Goal: Task Accomplishment & Management: Manage account settings

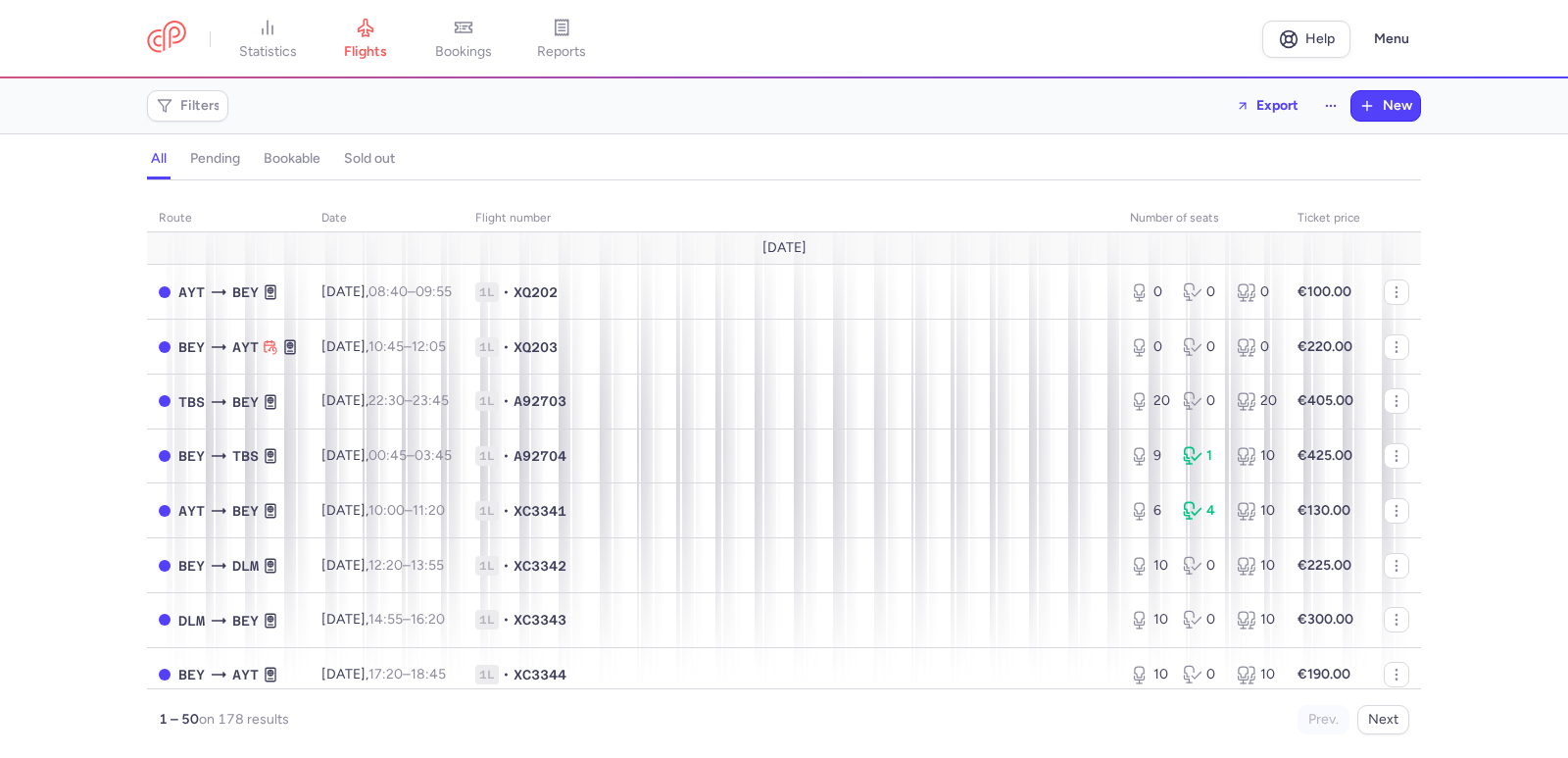
click at [498, 61] on link "bookings" at bounding box center [464, 39] width 98 height 43
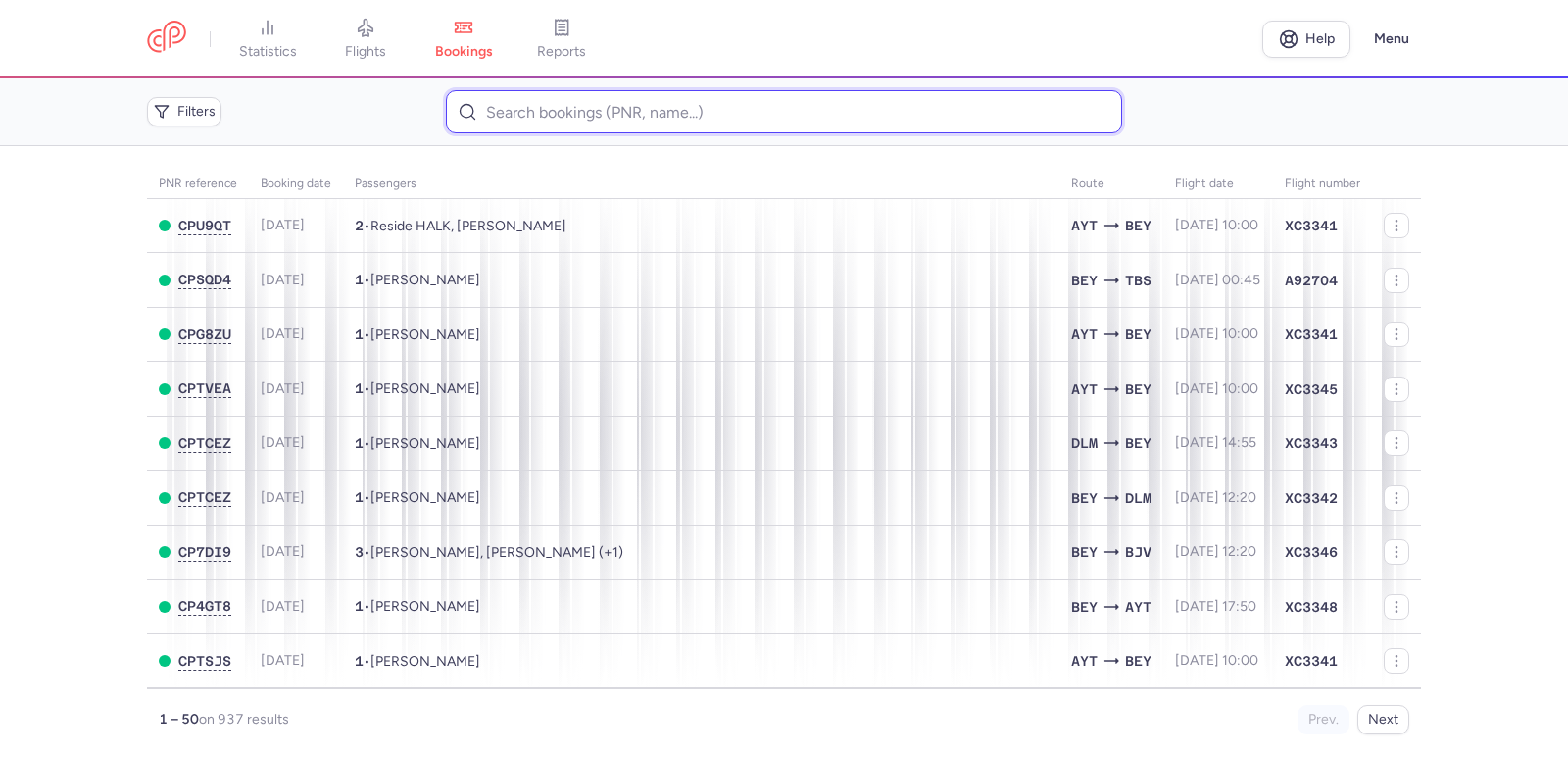
click at [555, 97] on input at bounding box center [784, 112] width 675 height 43
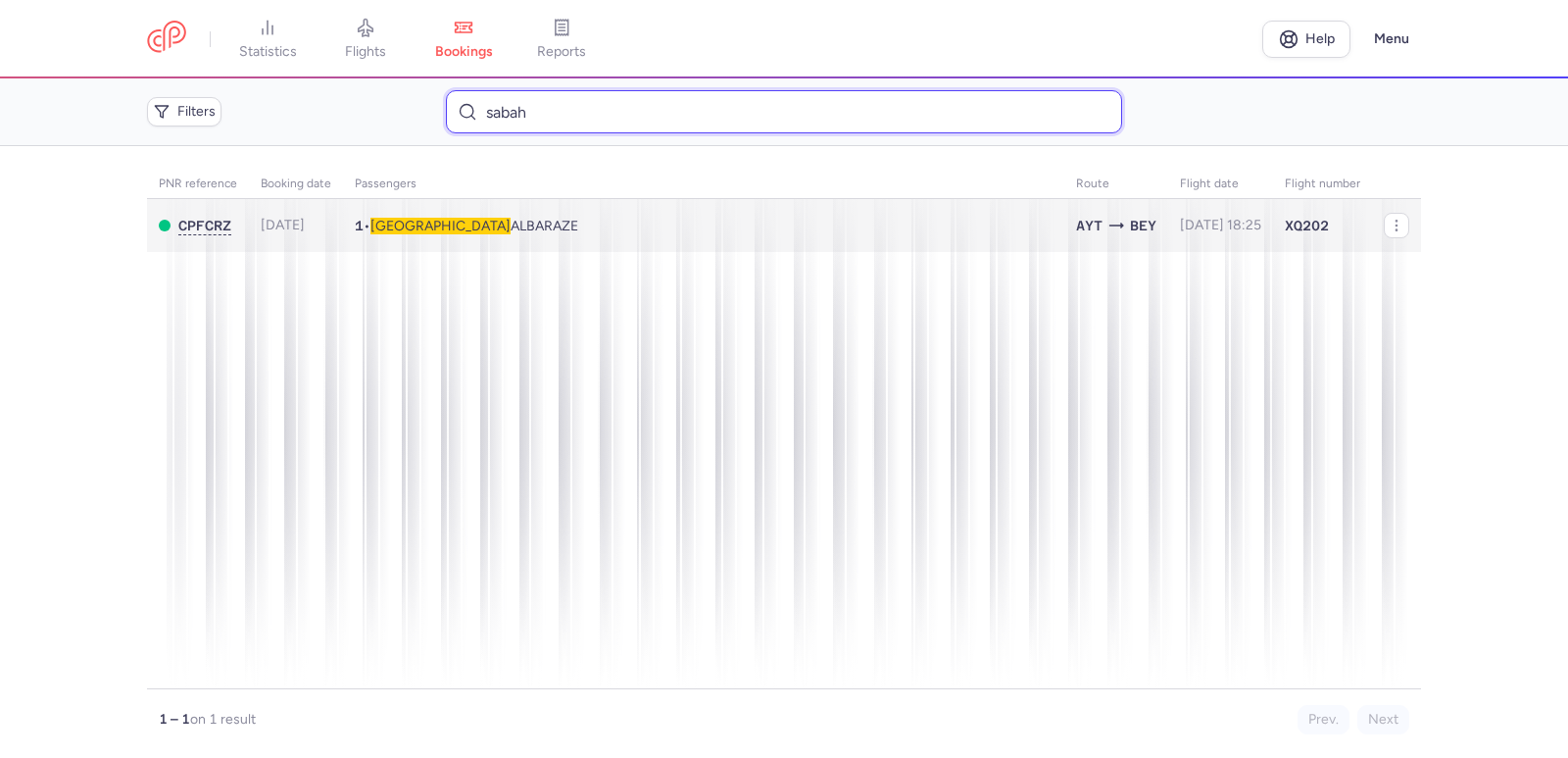
type input "sabah"
click at [470, 230] on span "[PERSON_NAME]" at bounding box center [473, 225] width 208 height 17
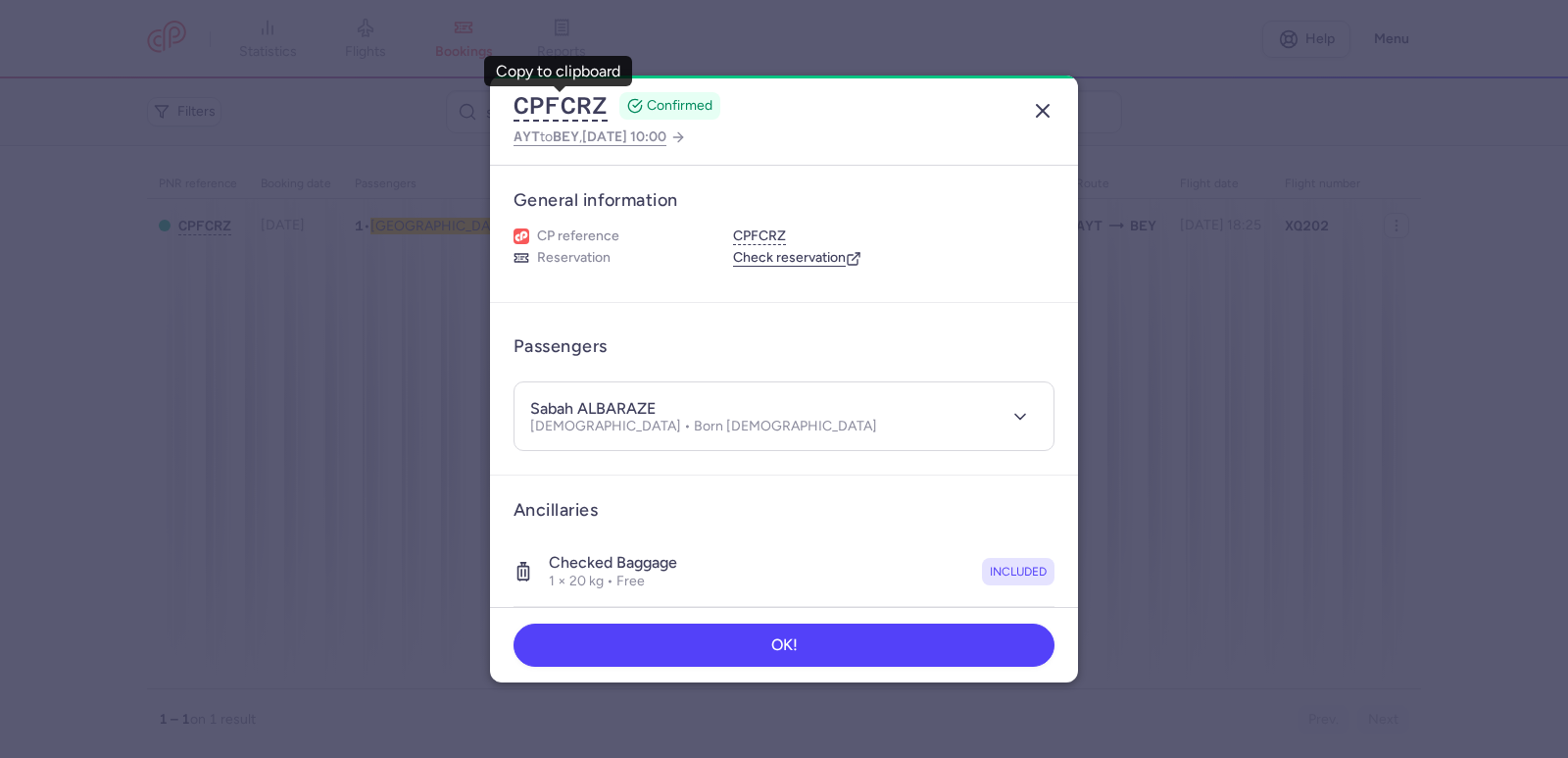
click at [1038, 107] on line "button" at bounding box center [1042, 111] width 12 height 12
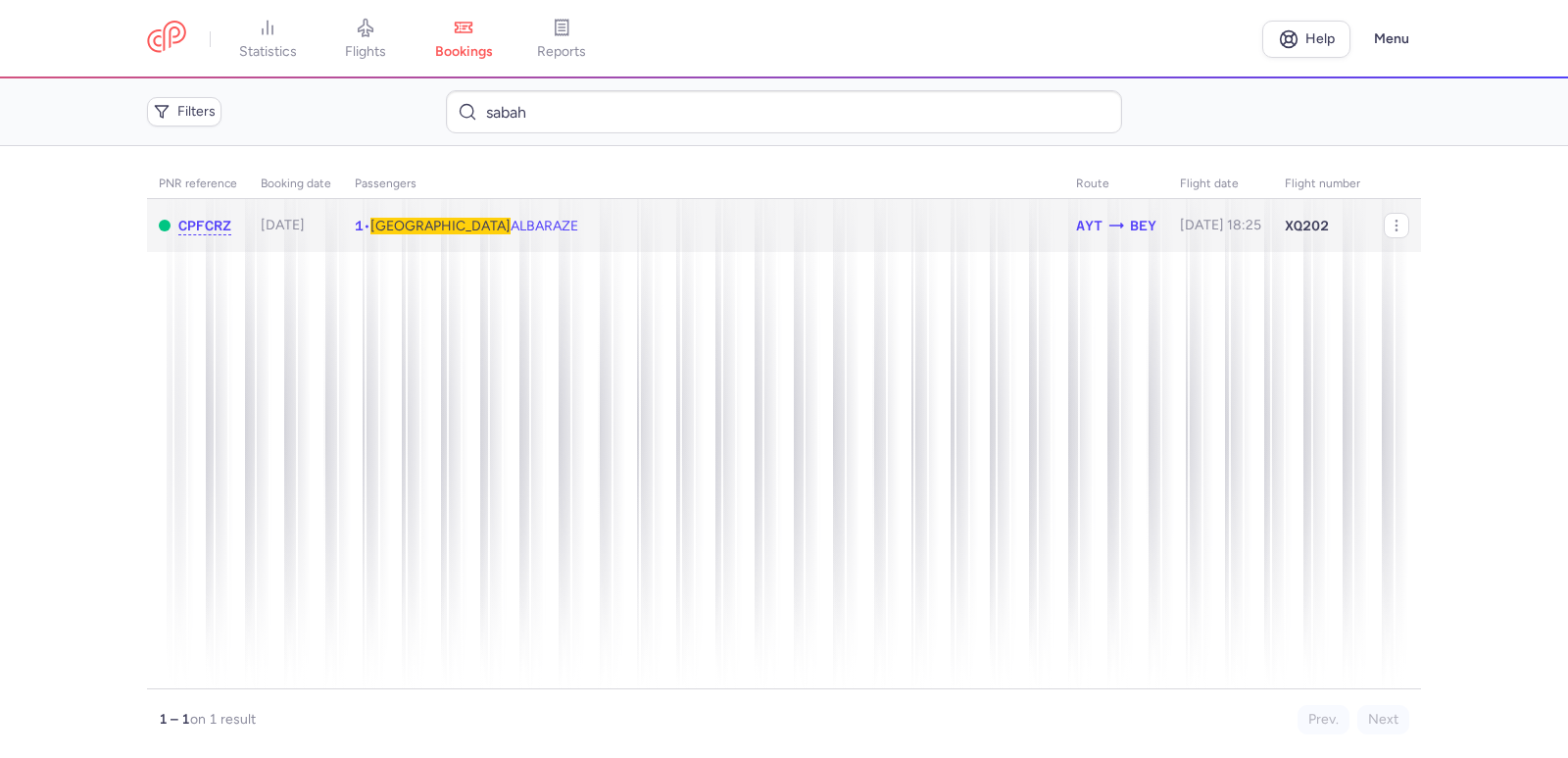
click at [1168, 245] on td "1 • Sabah ALBARAZE" at bounding box center [1221, 225] width 105 height 54
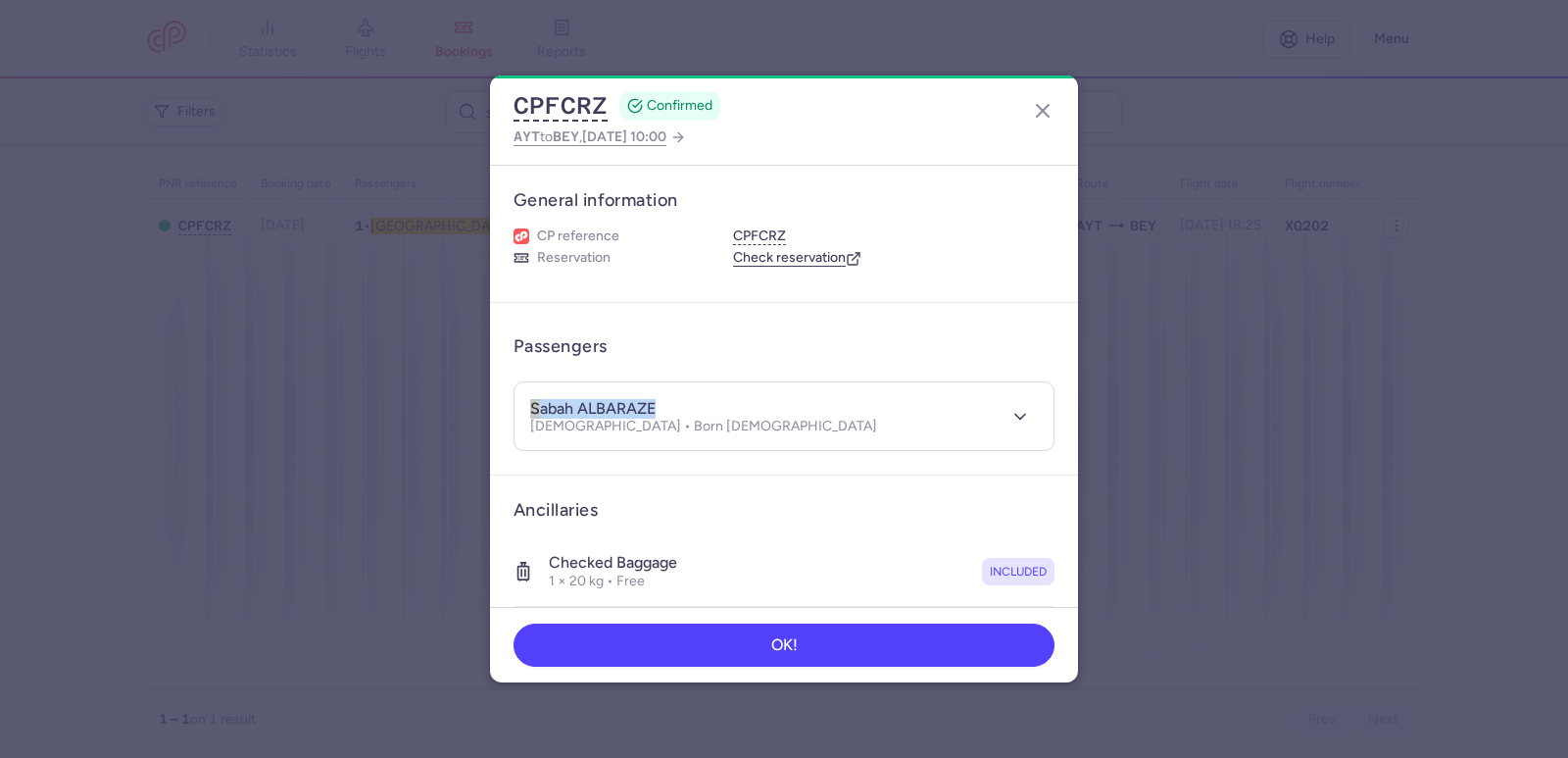
drag, startPoint x: 671, startPoint y: 393, endPoint x: 628, endPoint y: 399, distance: 43.4
click at [607, 394] on header "[PERSON_NAME] [DEMOGRAPHIC_DATA] • Born [DEMOGRAPHIC_DATA]" at bounding box center [784, 415] width 539 height 68
click at [629, 399] on h4 "sabah ALBARAZE" at bounding box center [593, 409] width 125 height 20
drag, startPoint x: 667, startPoint y: 400, endPoint x: 583, endPoint y: 405, distance: 84.1
click at [583, 405] on div "sabah ALBARAZE" at bounding box center [704, 408] width 346 height 21
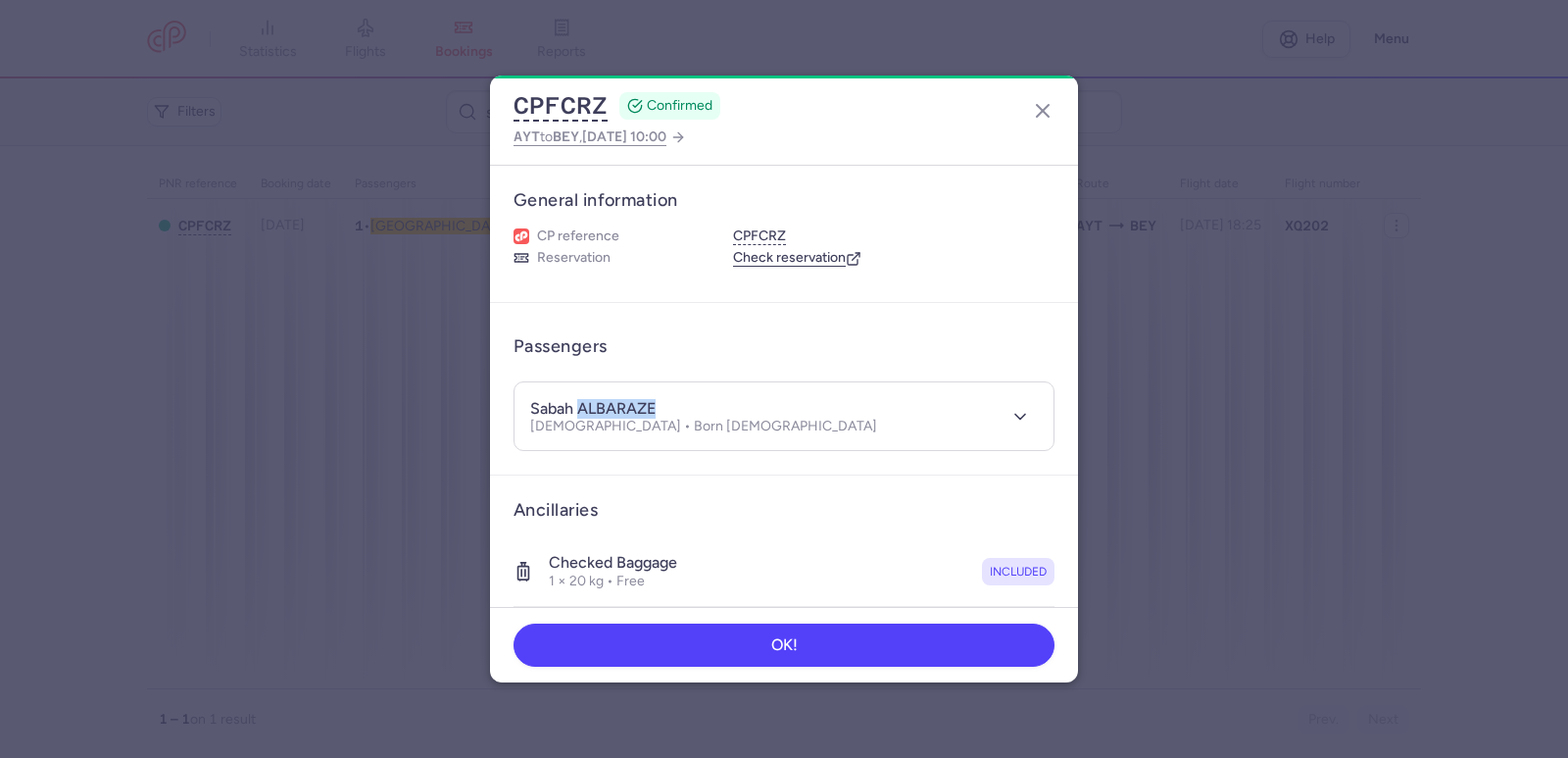
copy h4 "ALBARAZE"
click at [1054, 109] on button "button" at bounding box center [1042, 111] width 31 height 32
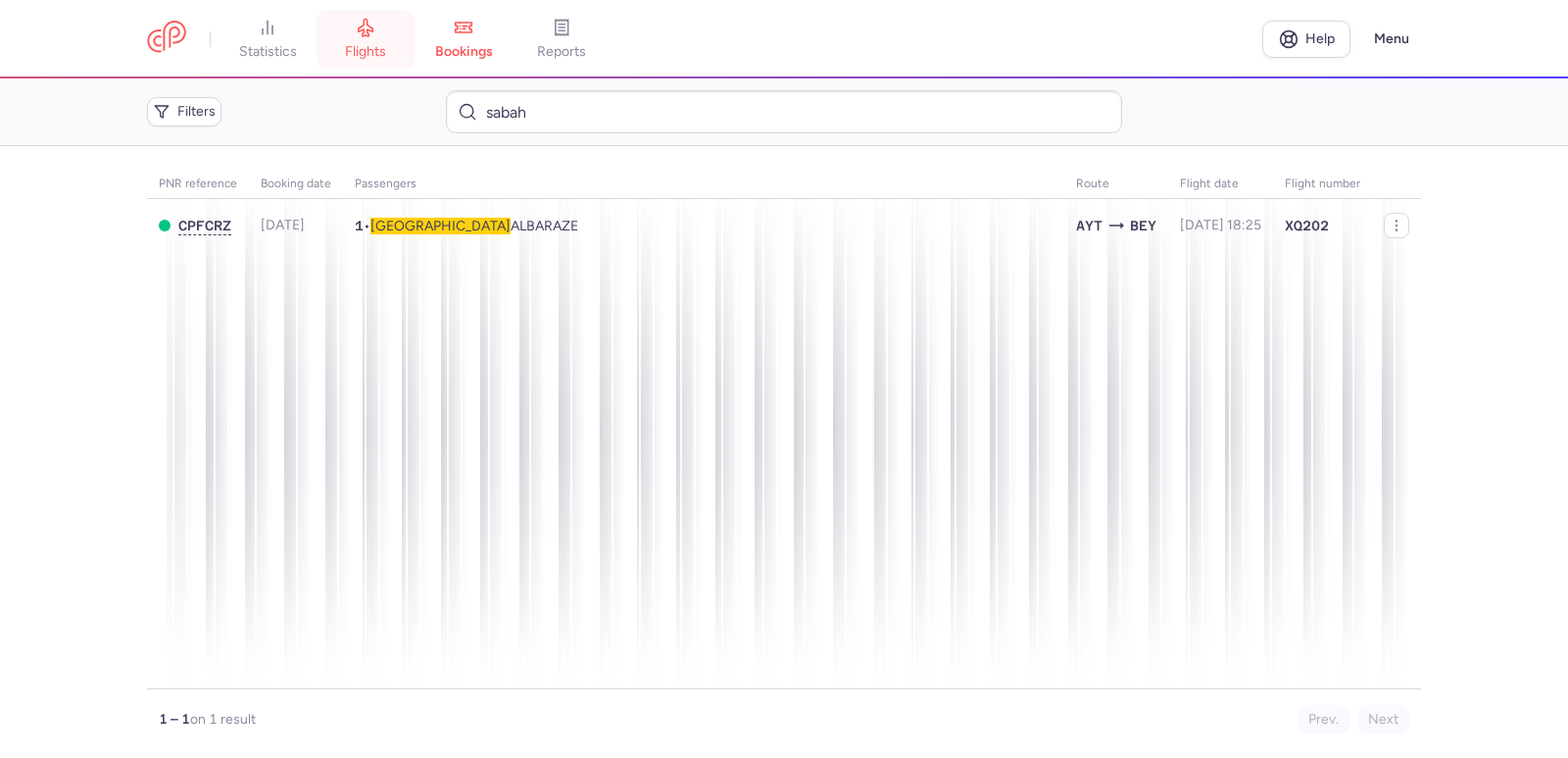
click at [383, 51] on span "flights" at bounding box center [365, 52] width 41 height 18
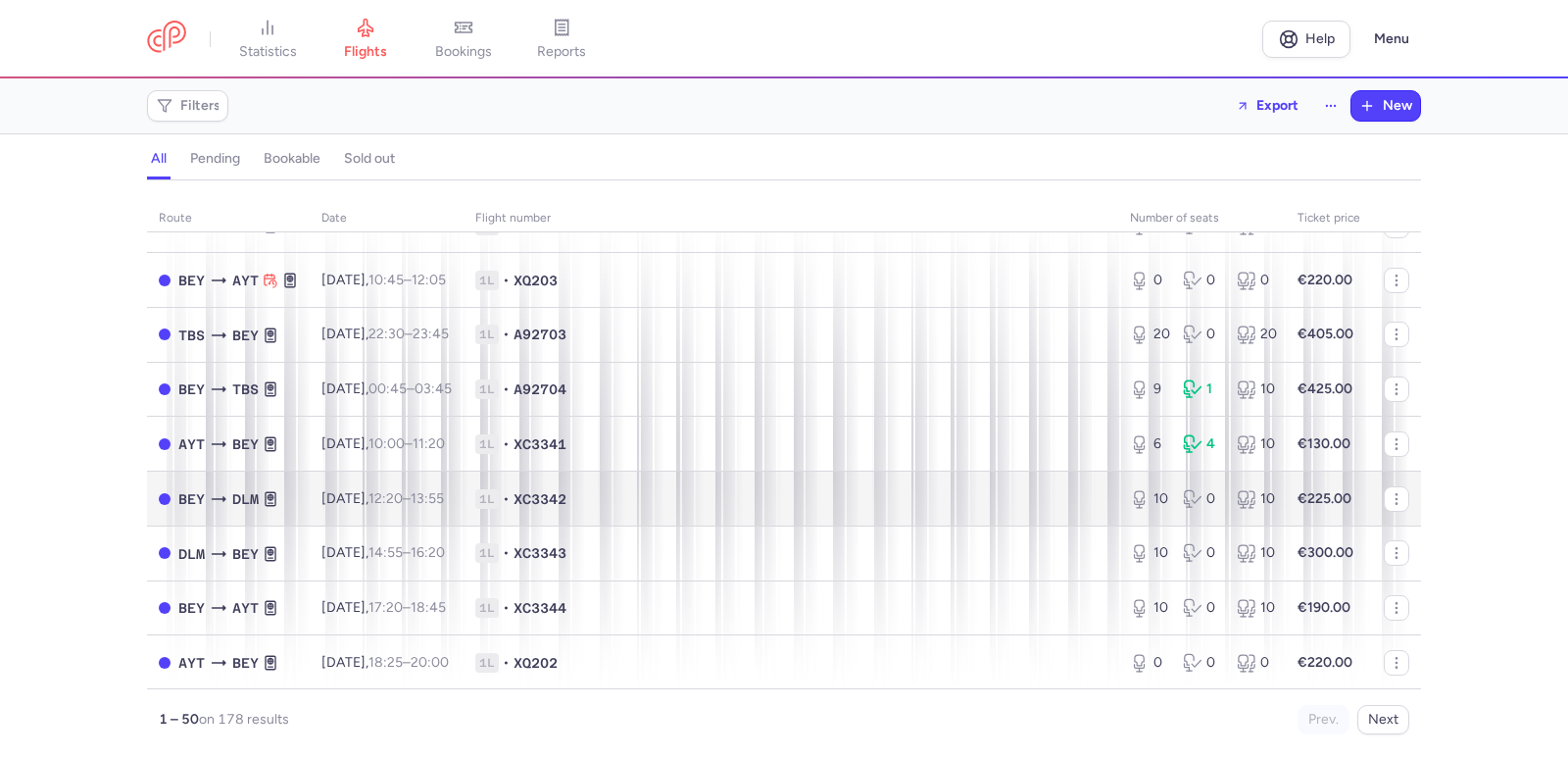
scroll to position [98, 0]
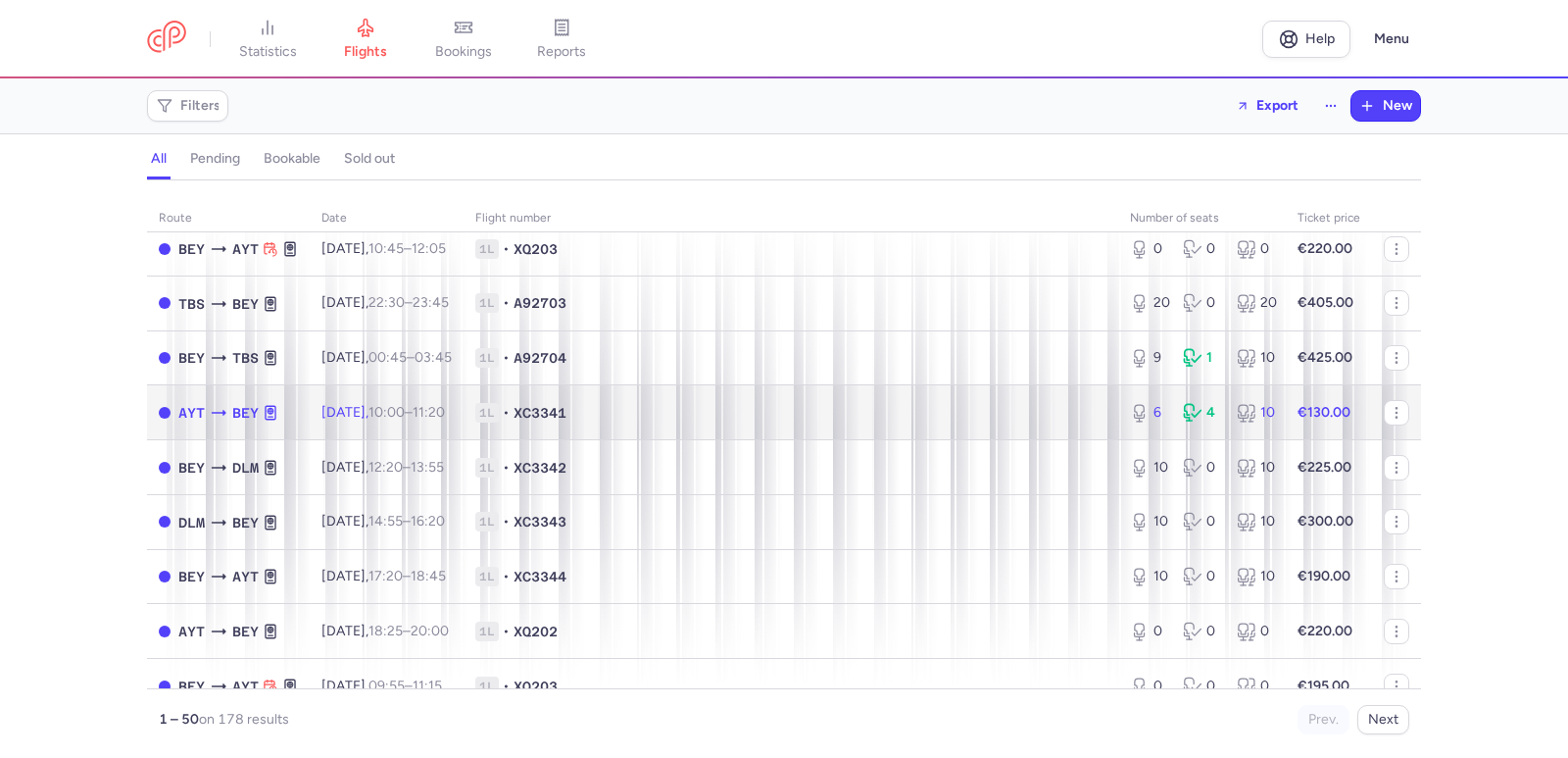
click at [356, 411] on span "[DATE] 10:00 – 11:20 +0" at bounding box center [383, 411] width 123 height 17
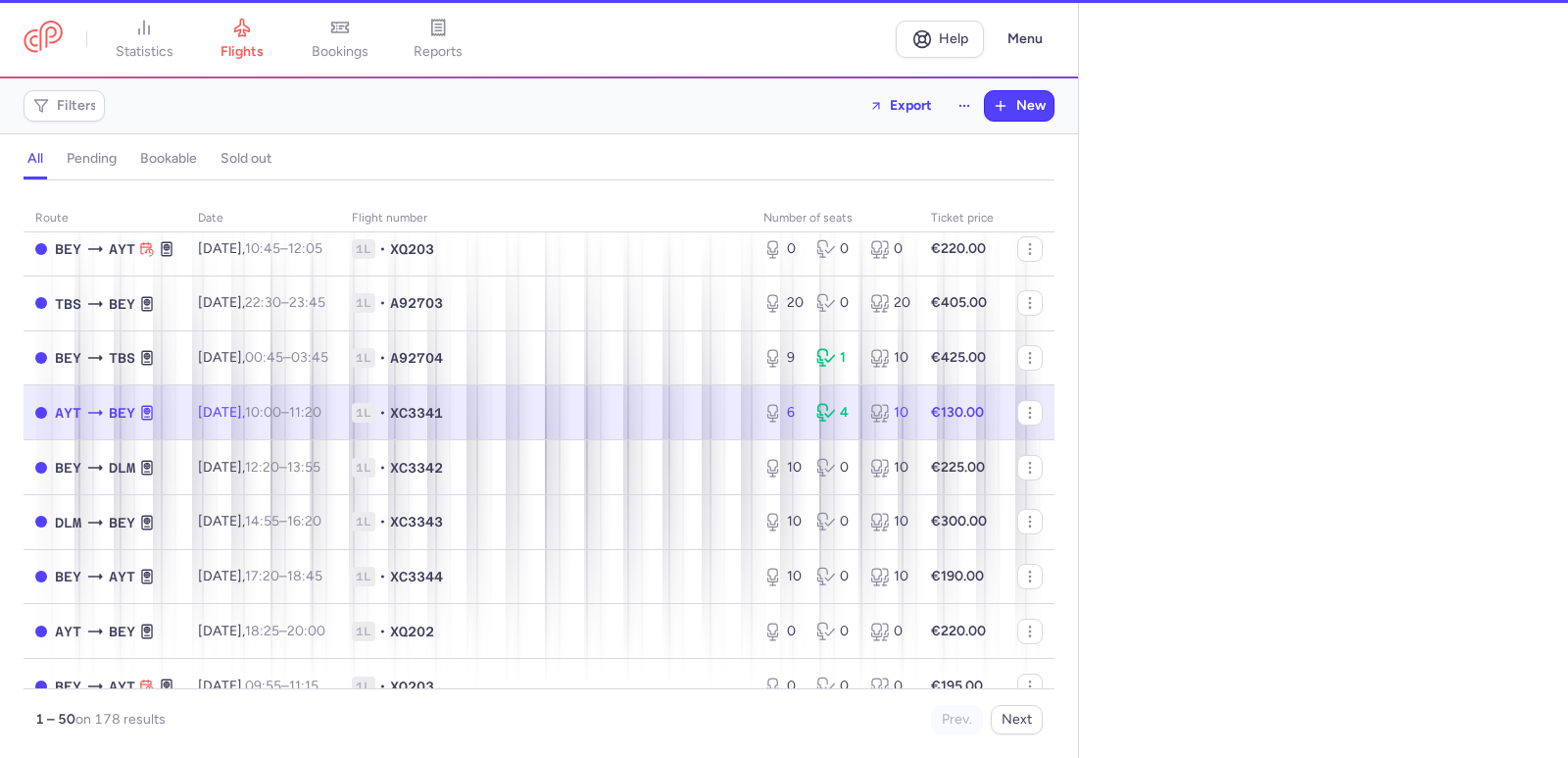
select select "days"
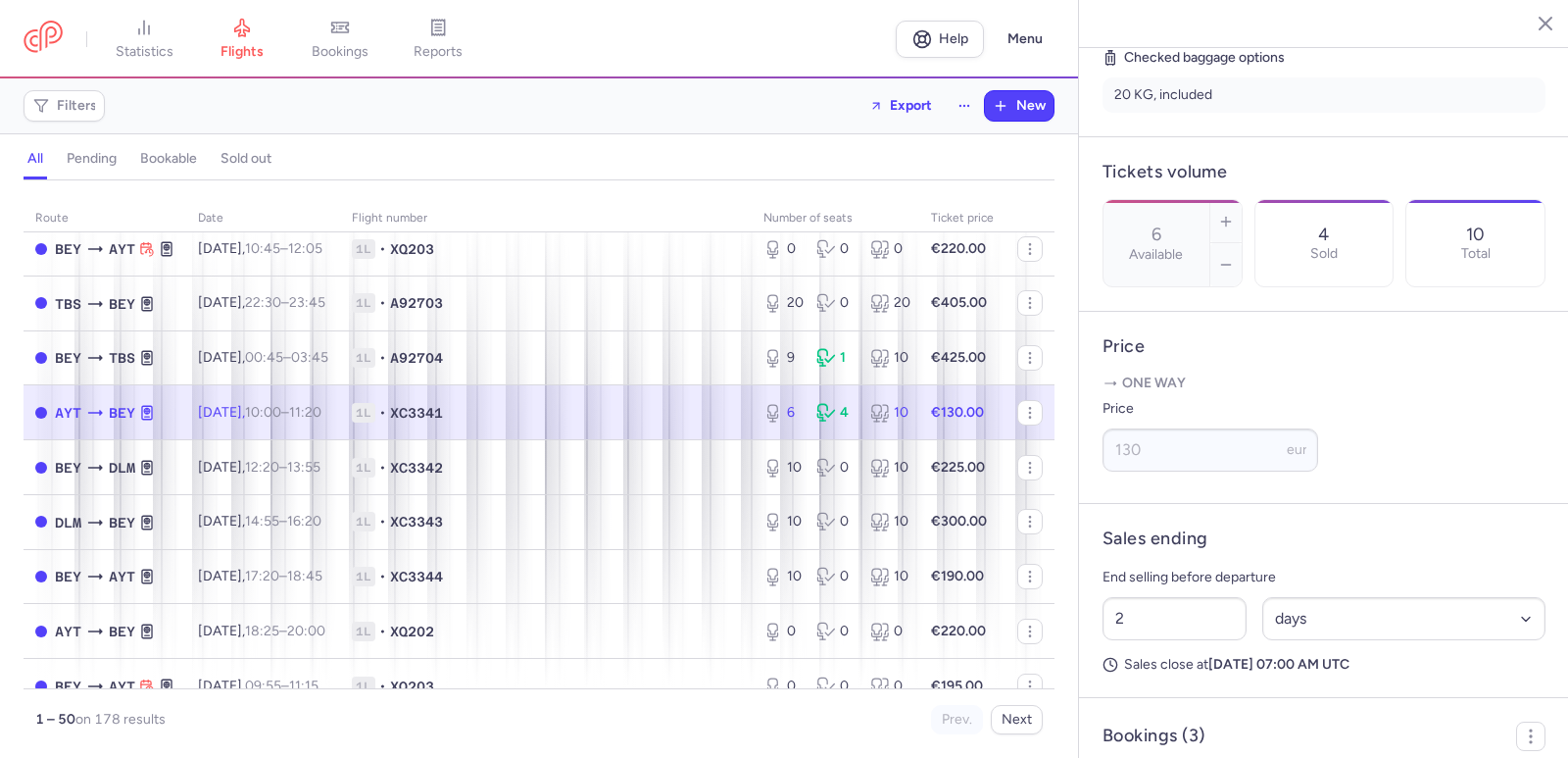
scroll to position [784, 0]
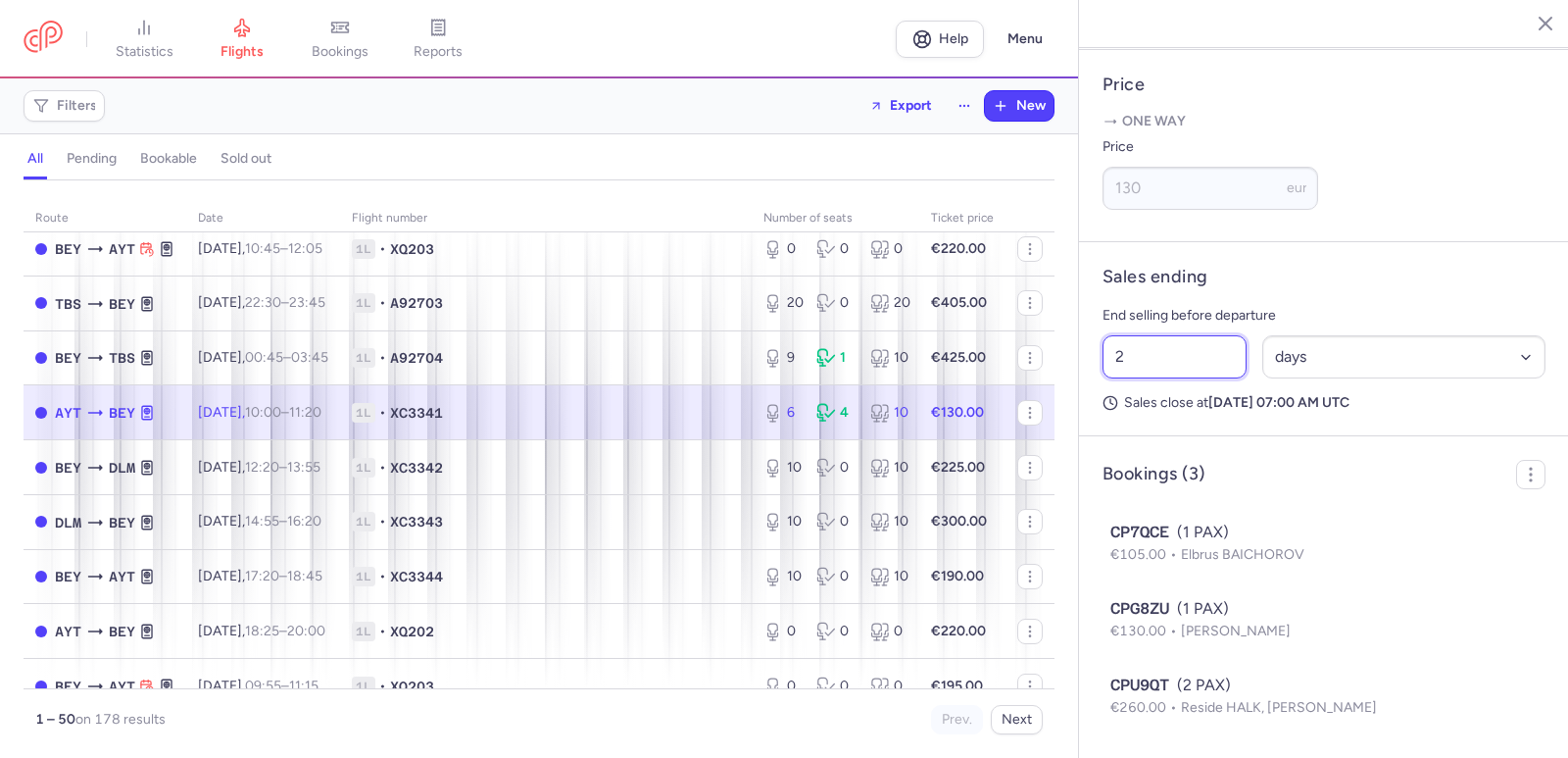
drag, startPoint x: 1183, startPoint y: 364, endPoint x: 1054, endPoint y: 362, distance: 129.0
click at [1054, 362] on div "statistics flights bookings reports Help Menu Filters Export New all pending bo…" at bounding box center [784, 379] width 1568 height 758
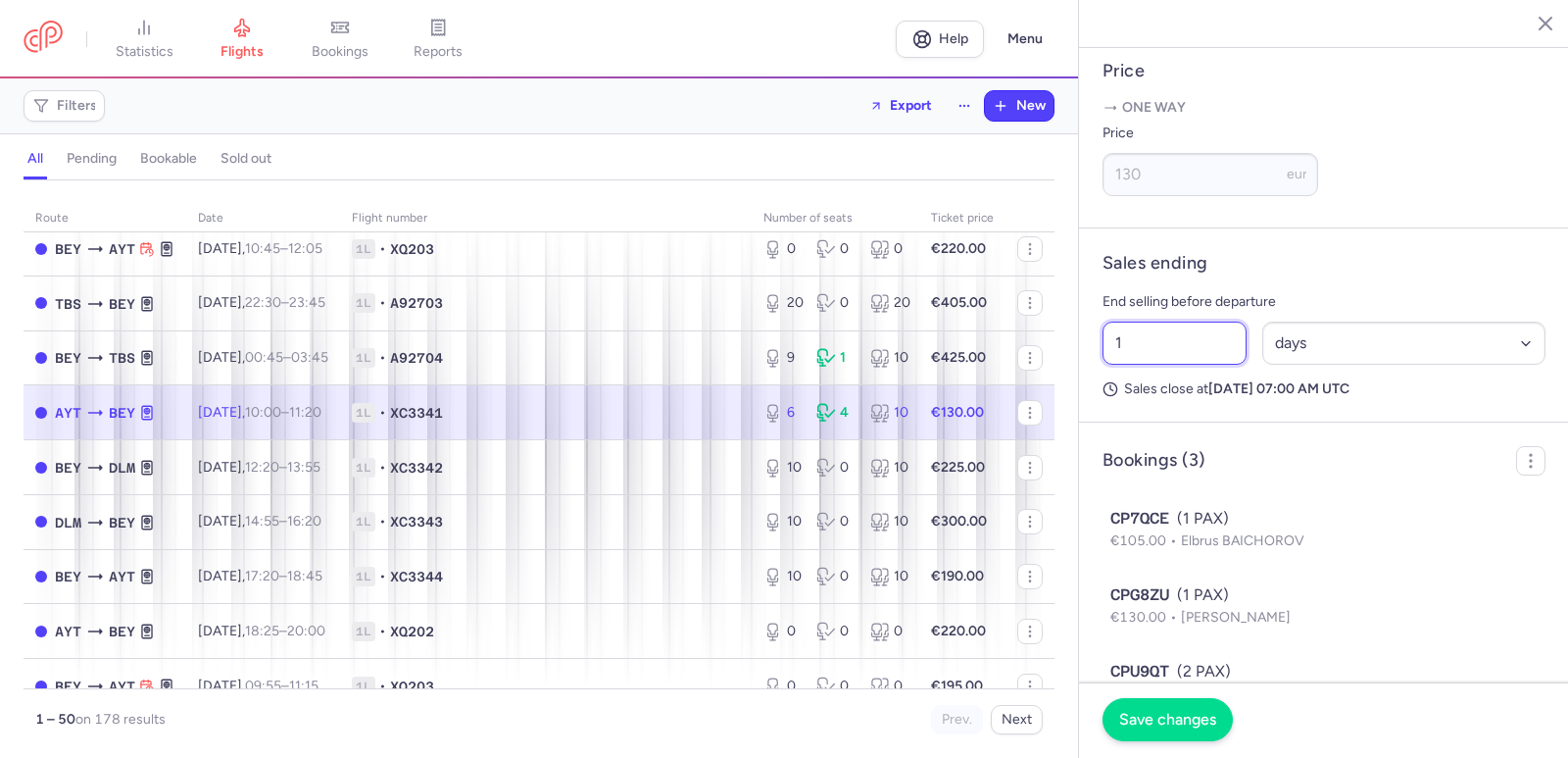
type input "1"
click at [1162, 721] on span "Save changes" at bounding box center [1167, 720] width 97 height 18
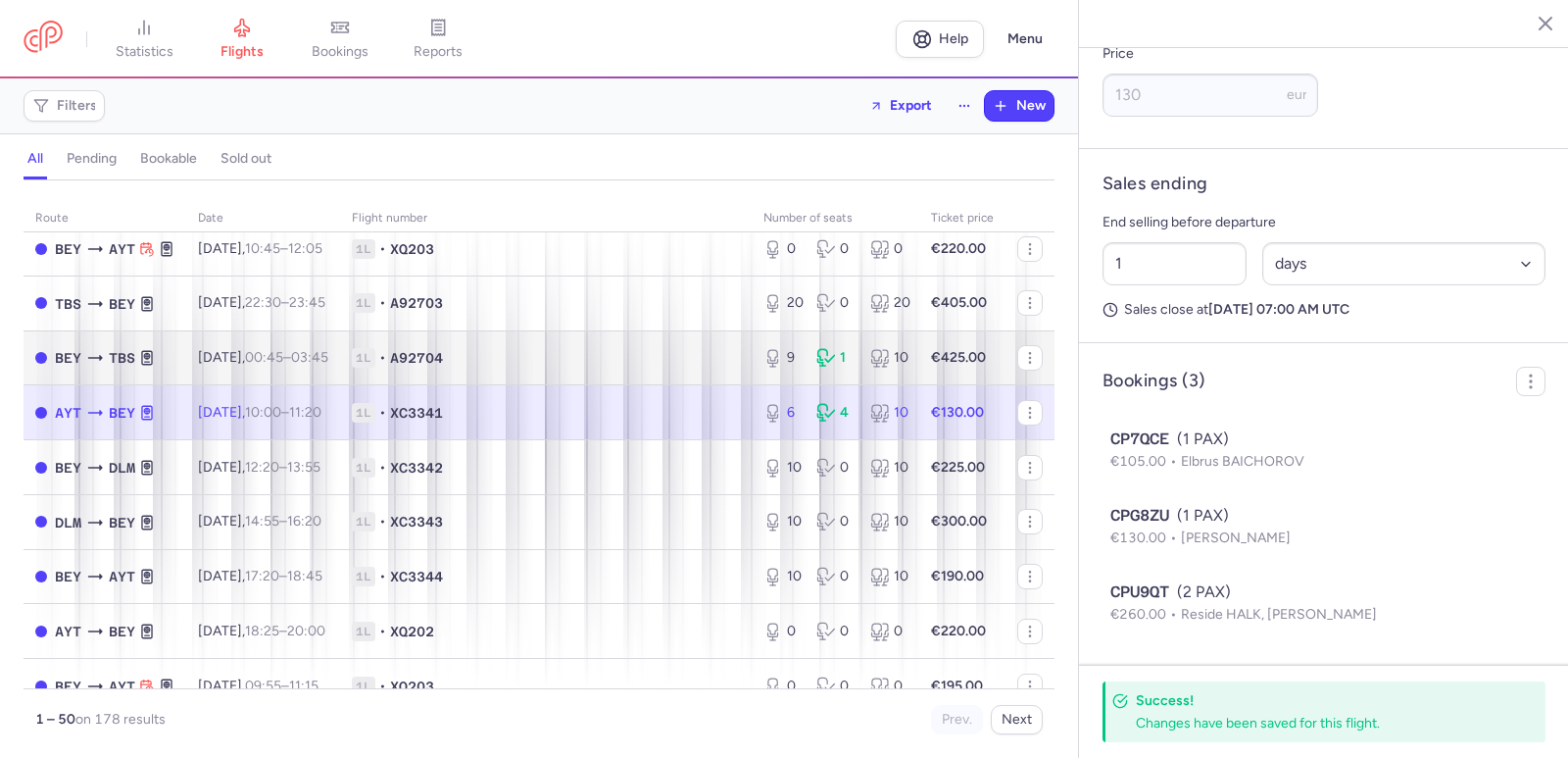
scroll to position [891, 0]
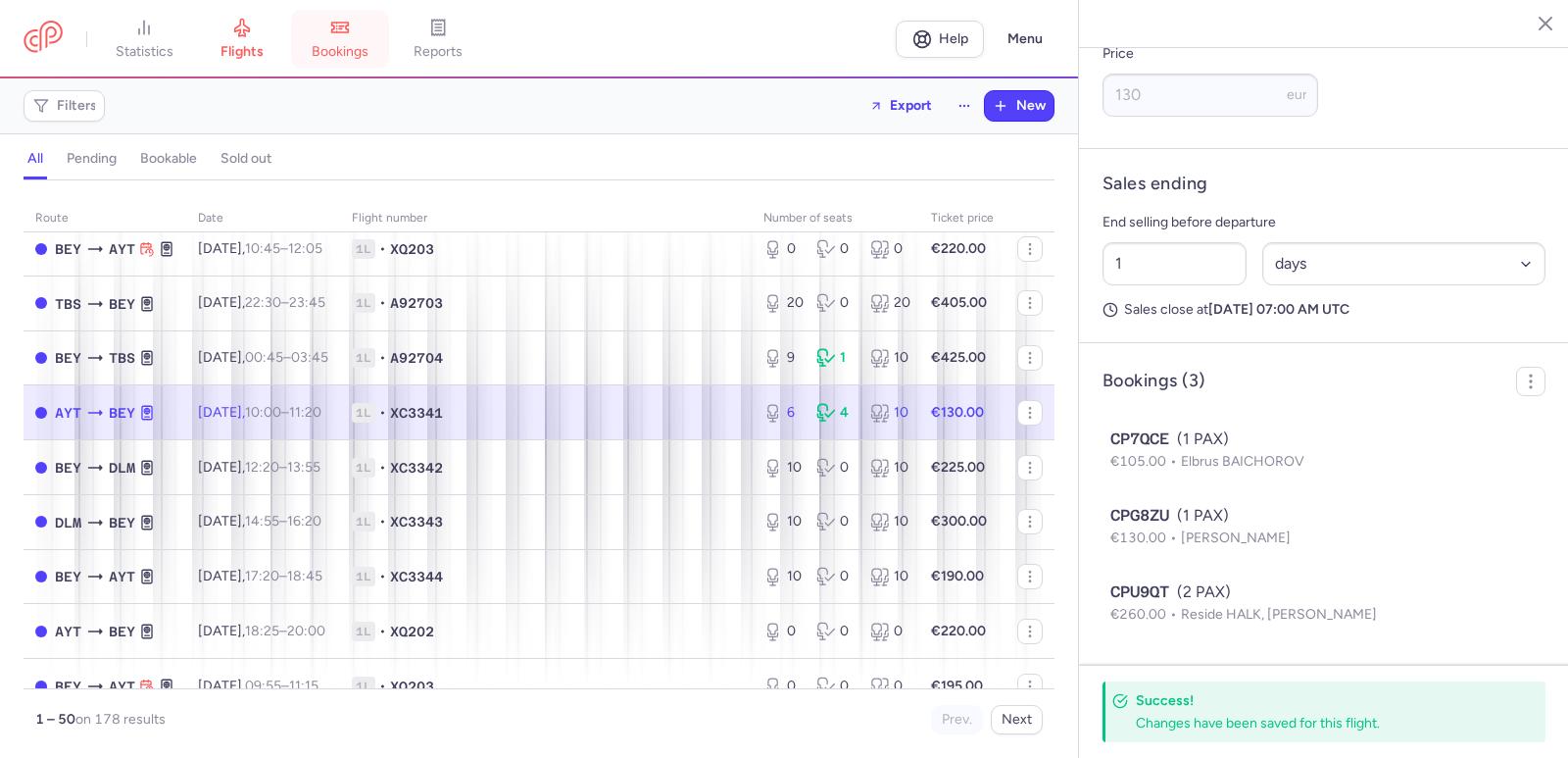
click at [356, 38] on link "bookings" at bounding box center [341, 39] width 98 height 43
